Goal: Navigation & Orientation: Find specific page/section

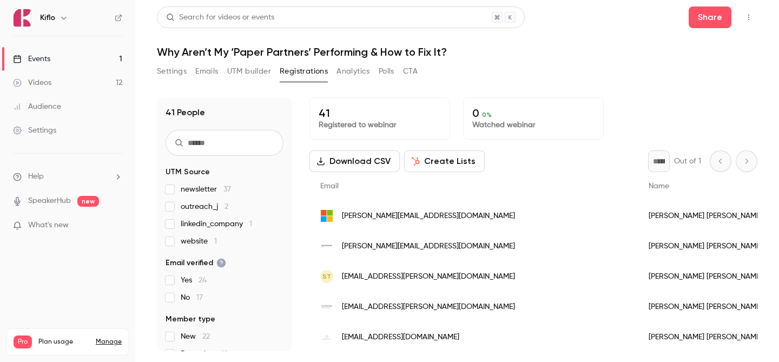
click at [90, 67] on link "Events 1" at bounding box center [67, 59] width 135 height 24
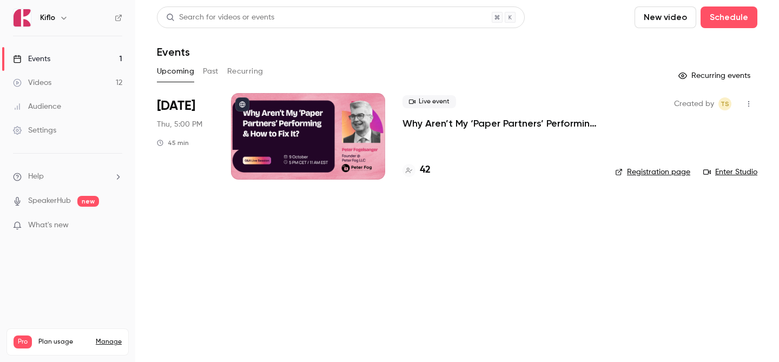
click at [429, 165] on h4 "42" at bounding box center [425, 170] width 11 height 15
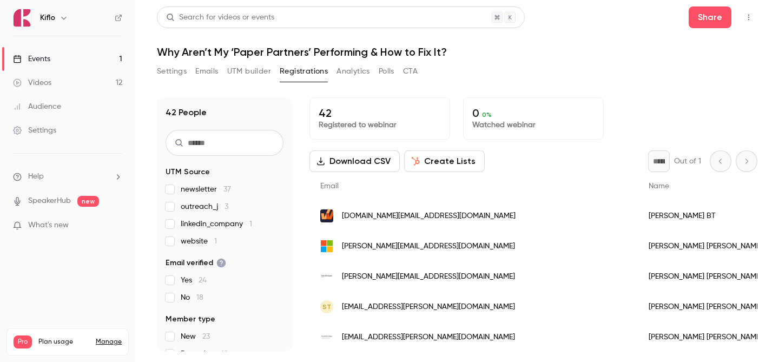
click at [65, 61] on link "Events 1" at bounding box center [67, 59] width 135 height 24
